Goal: Check status: Check status

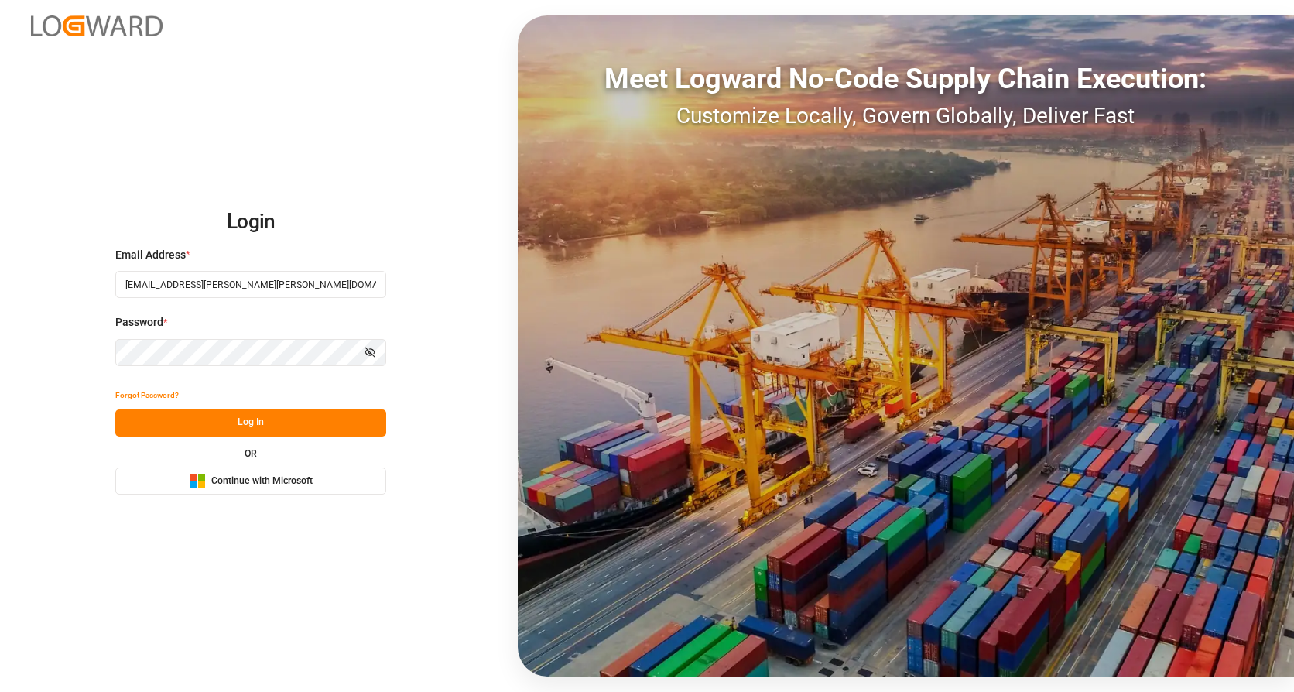
click at [299, 433] on button "Log In" at bounding box center [250, 423] width 271 height 27
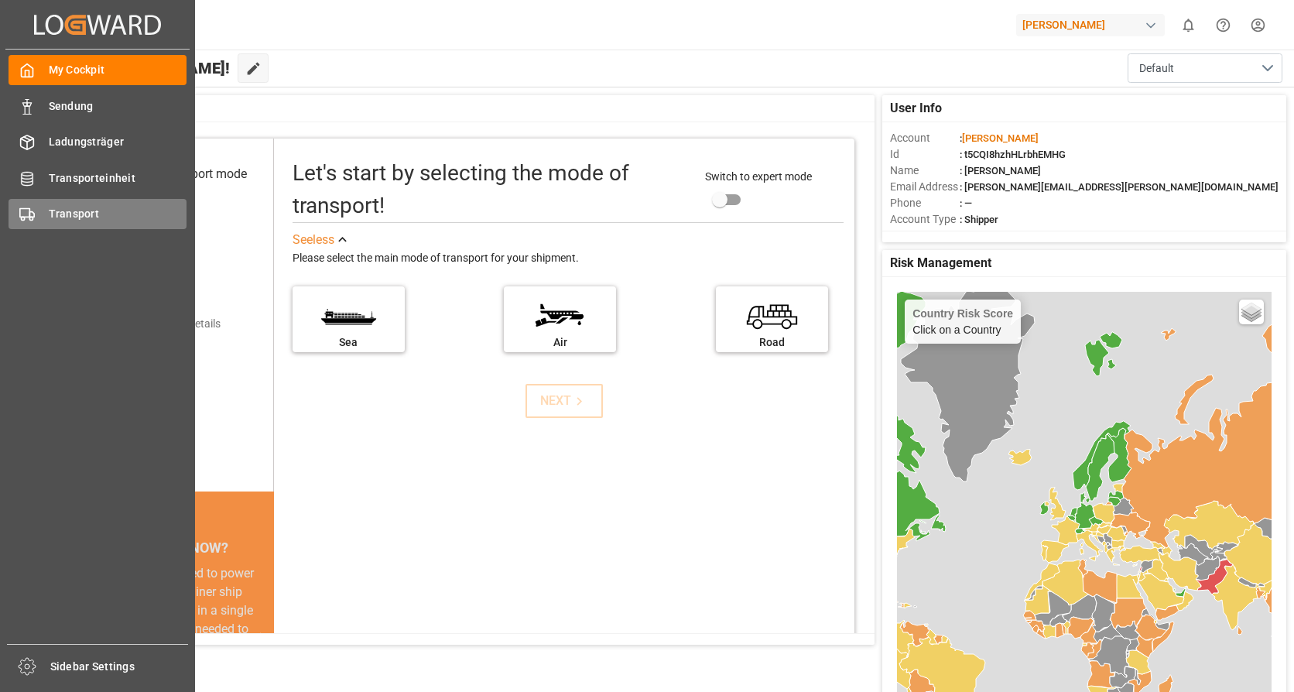
click at [36, 215] on div "Transport Transport" at bounding box center [98, 214] width 178 height 30
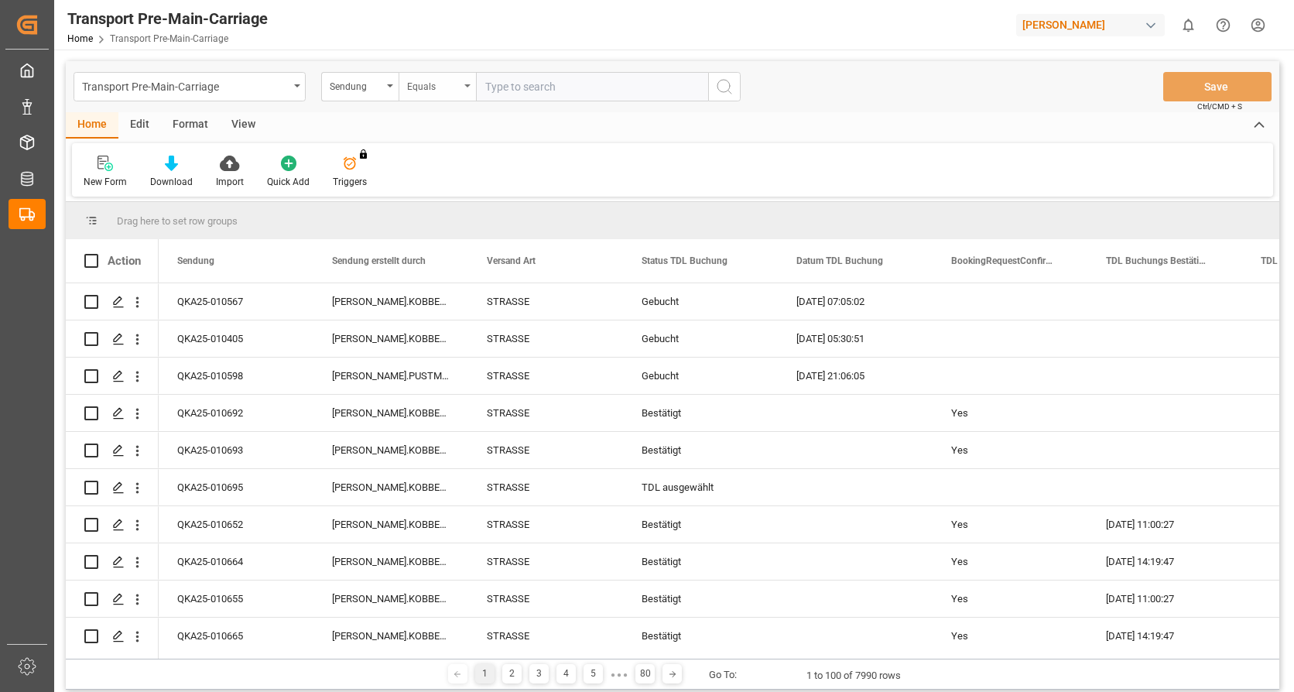
click at [461, 88] on div "Equals" at bounding box center [437, 86] width 77 height 29
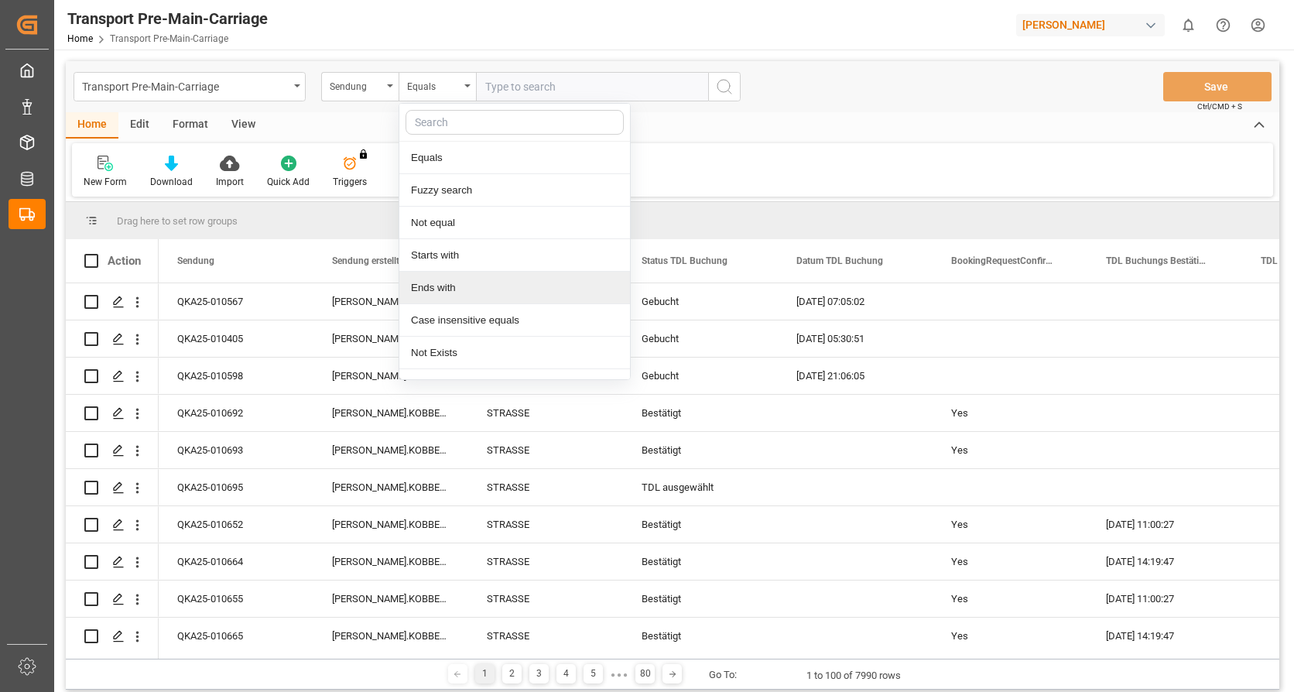
click at [443, 286] on div "Ends with" at bounding box center [514, 288] width 231 height 33
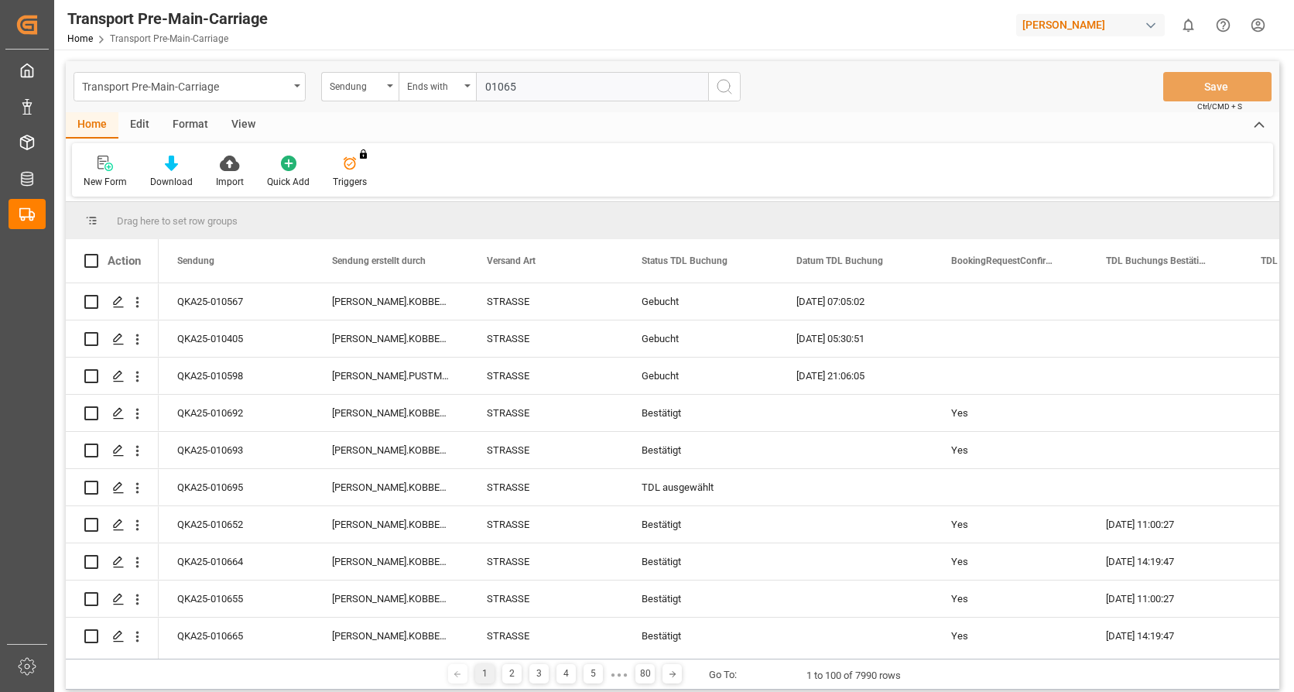
type input "010651"
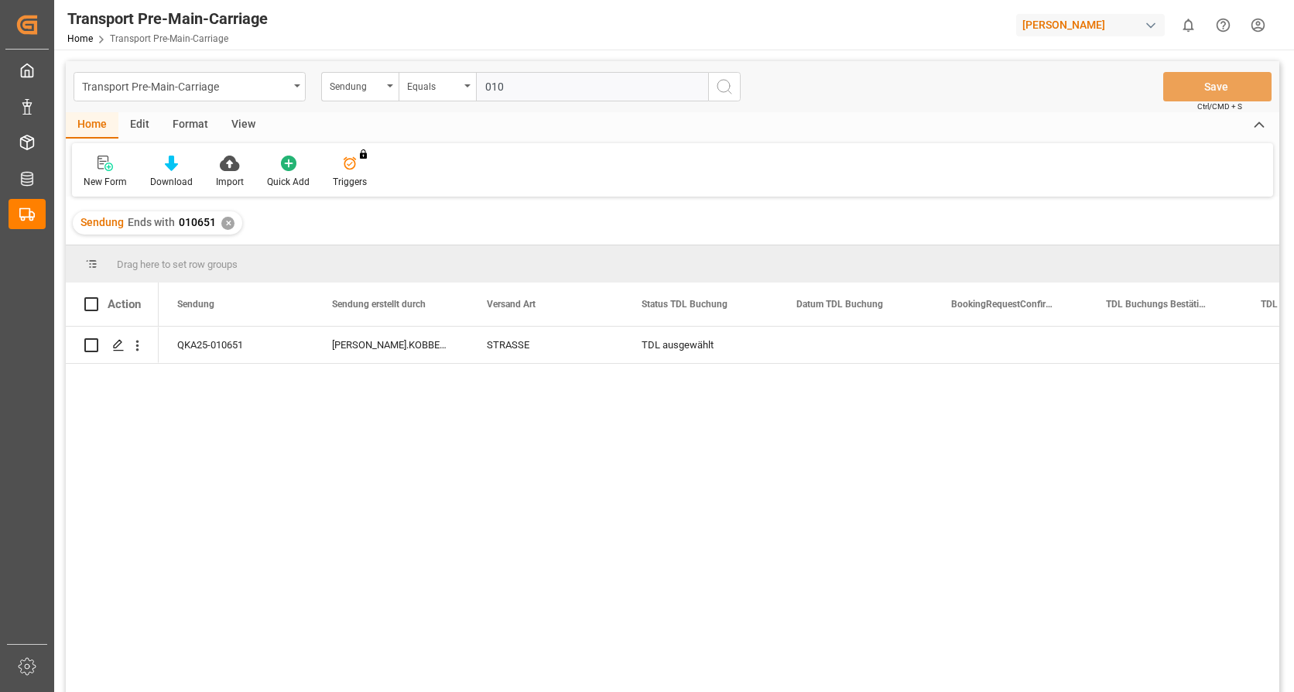
click at [231, 220] on div "✕" at bounding box center [227, 223] width 13 height 13
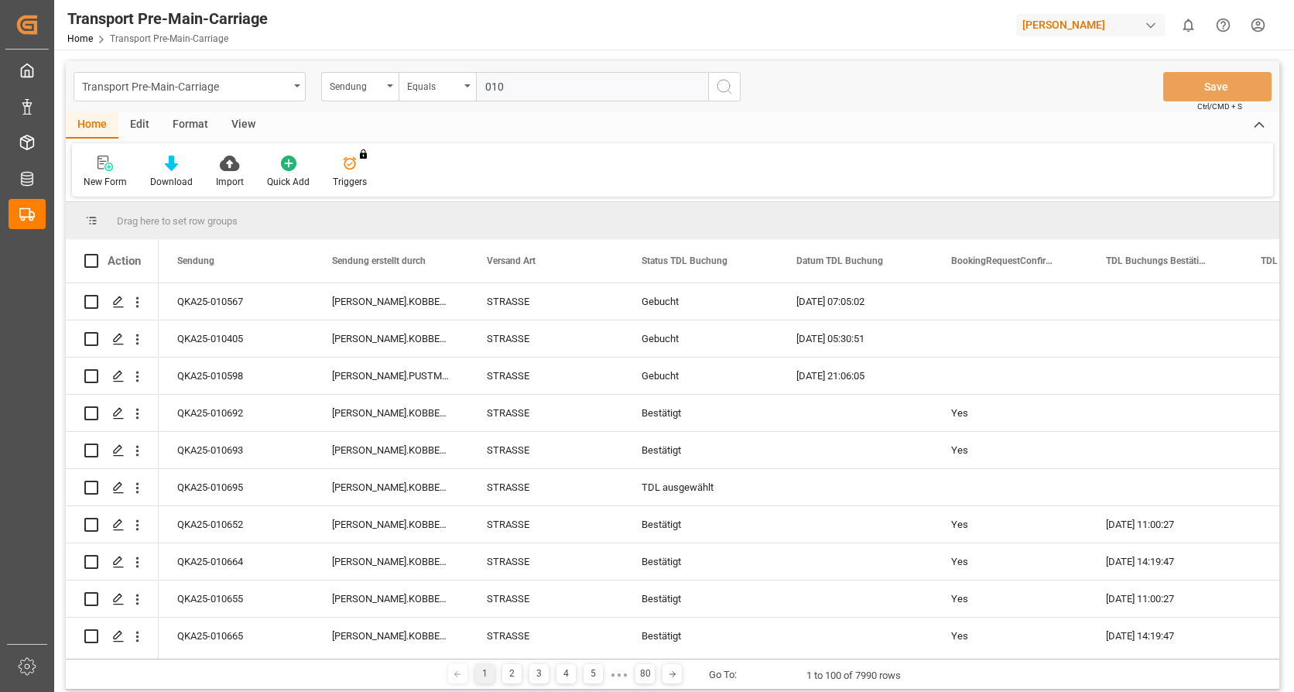
click at [579, 84] on input "010" at bounding box center [592, 86] width 232 height 29
type input "010365"
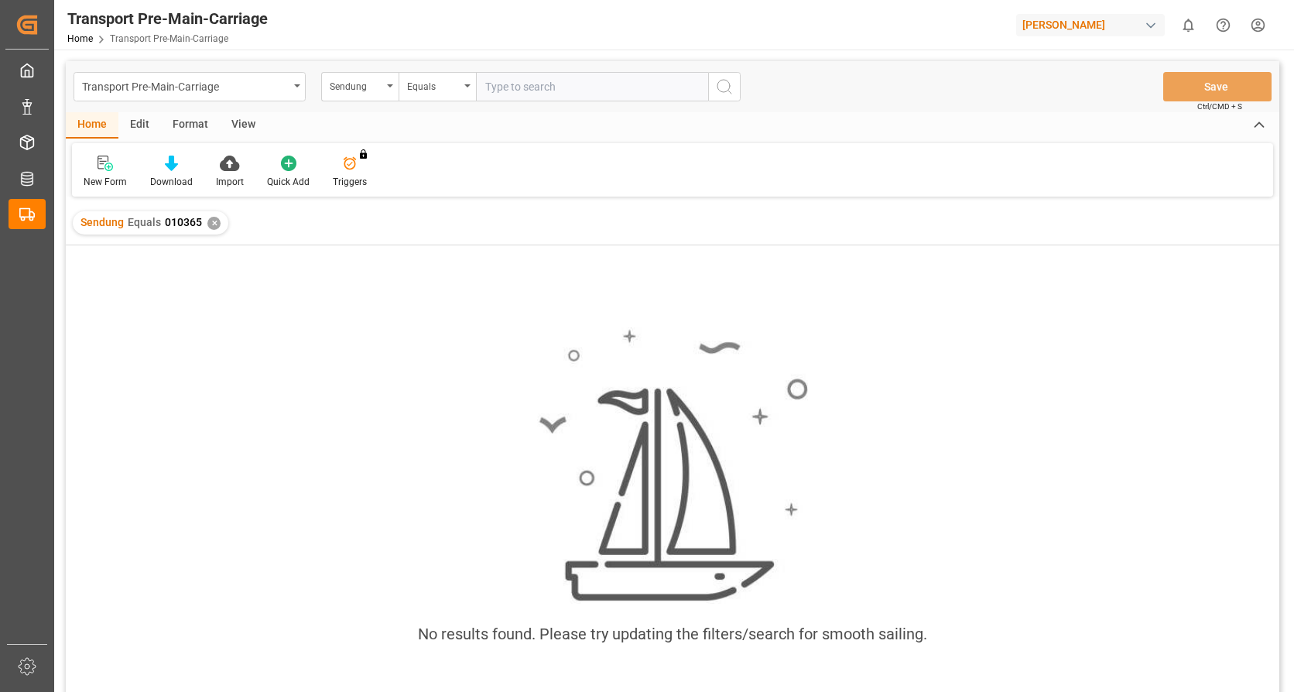
click at [215, 221] on div "✕" at bounding box center [213, 223] width 13 height 13
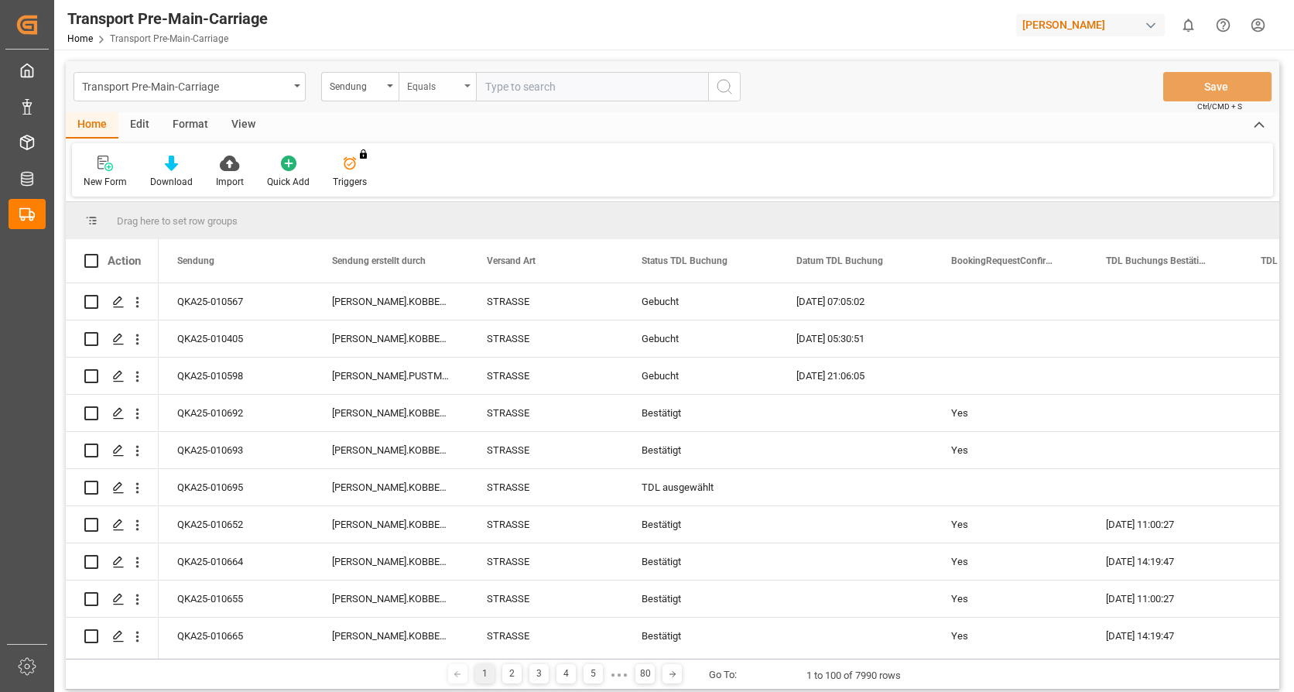
click at [466, 90] on div "Equals" at bounding box center [437, 86] width 77 height 29
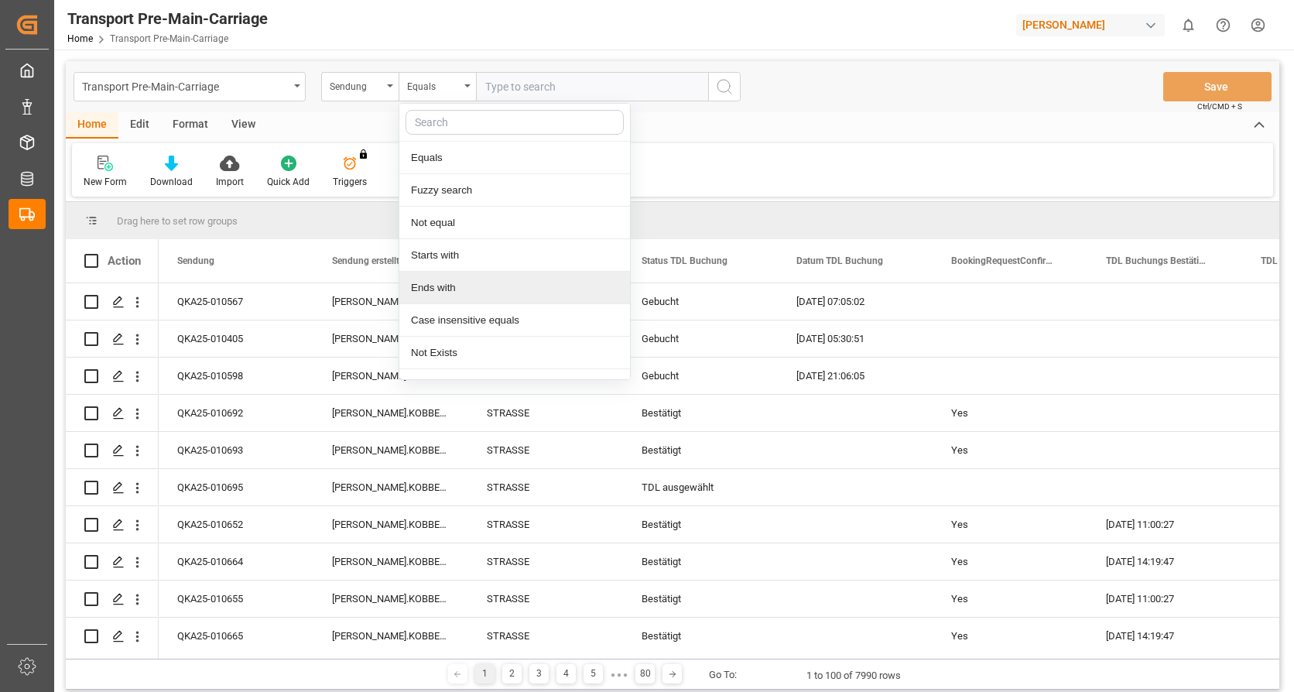
click at [463, 288] on div "Ends with" at bounding box center [514, 288] width 231 height 33
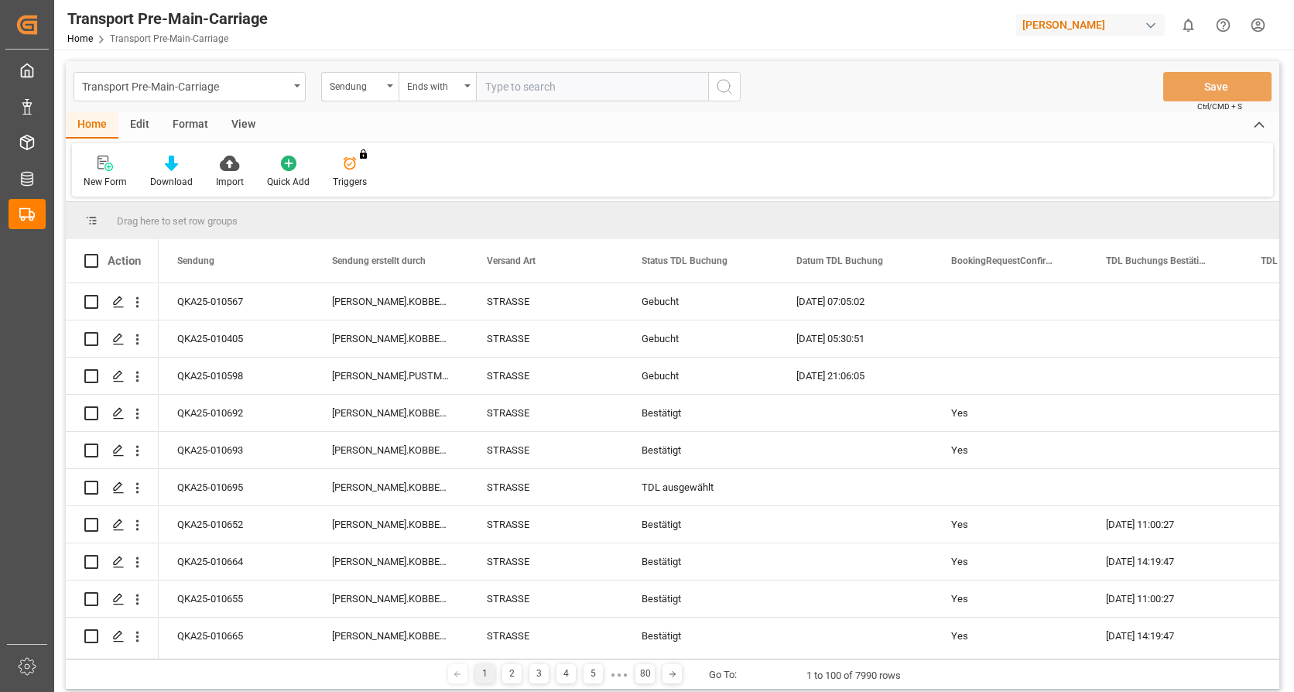
click at [526, 90] on input "text" at bounding box center [592, 86] width 232 height 29
type input "010365"
